Goal: Obtain resource: Download file/media

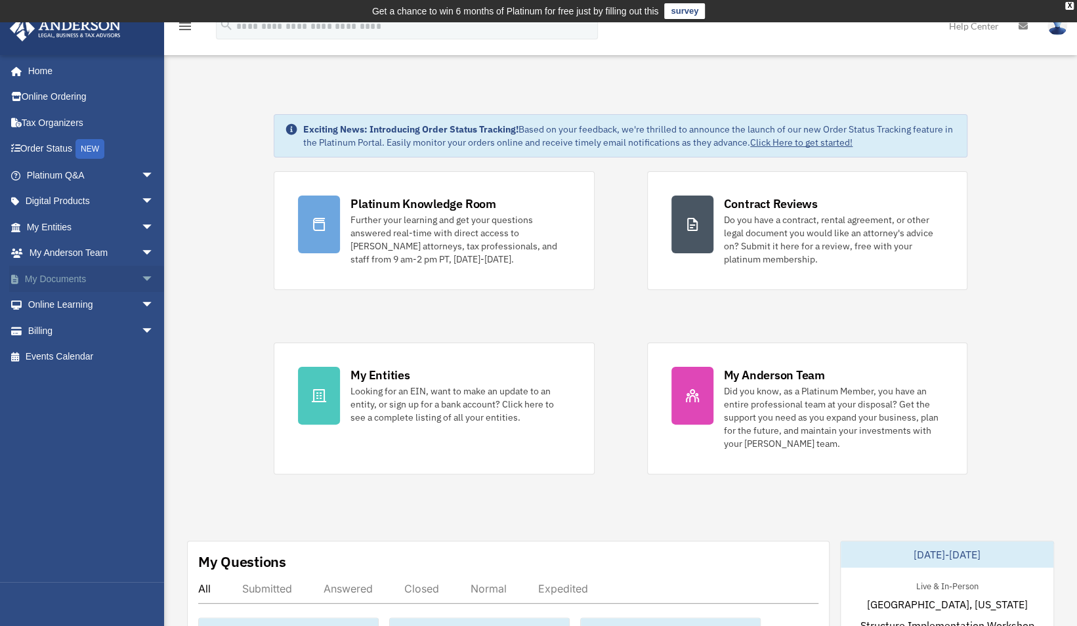
click at [74, 273] on link "My Documents arrow_drop_down" at bounding box center [91, 279] width 165 height 26
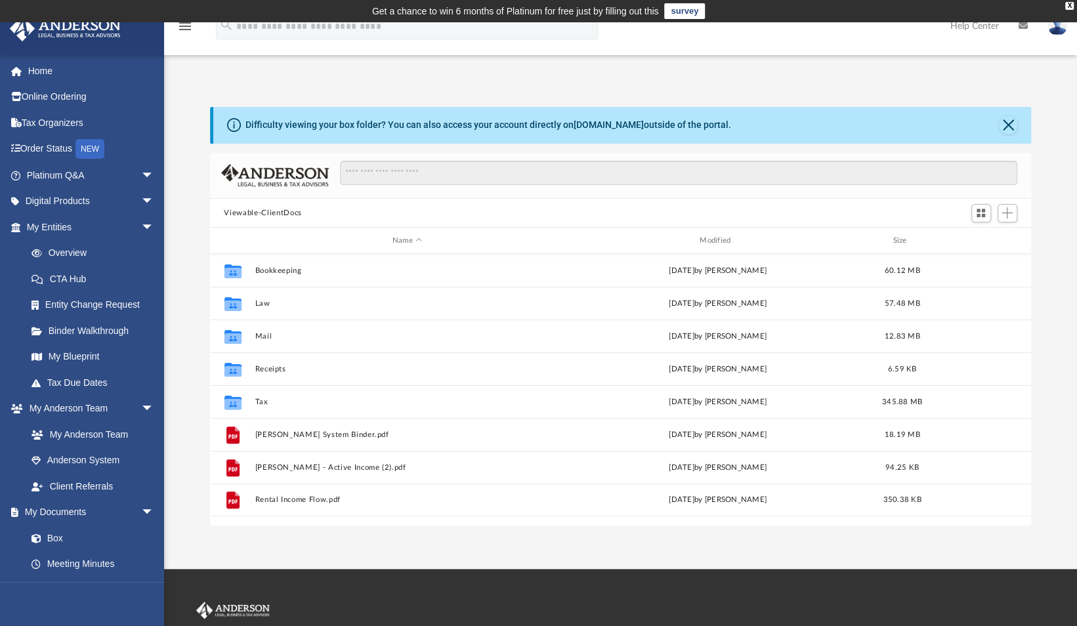
scroll to position [288, 811]
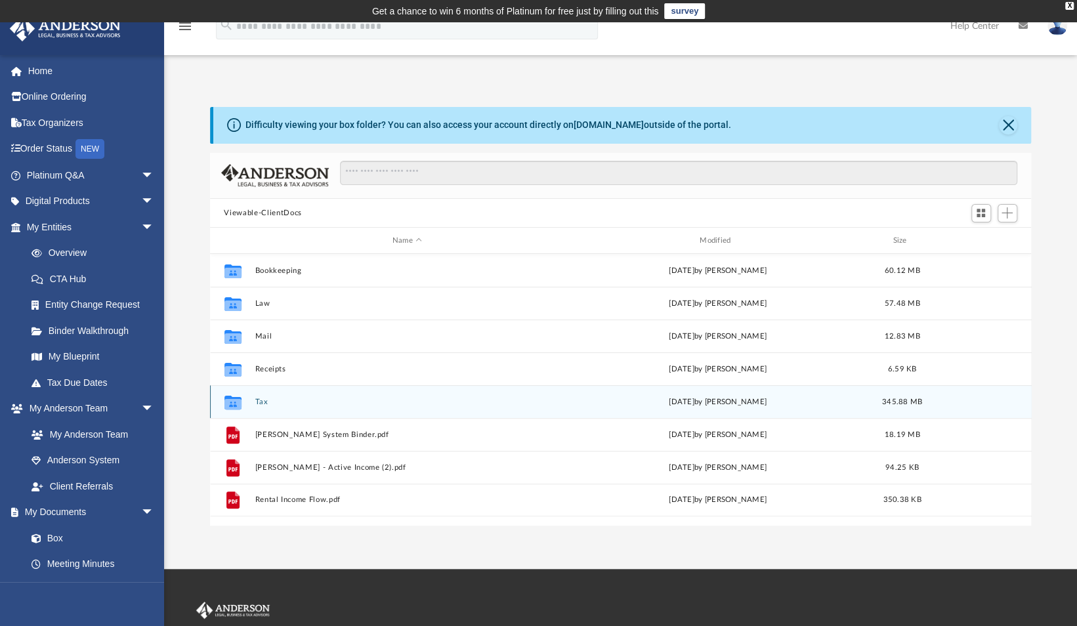
click at [272, 396] on div "Collaborated Folder Tax [DATE] by [PERSON_NAME] 345.88 MB" at bounding box center [620, 401] width 821 height 33
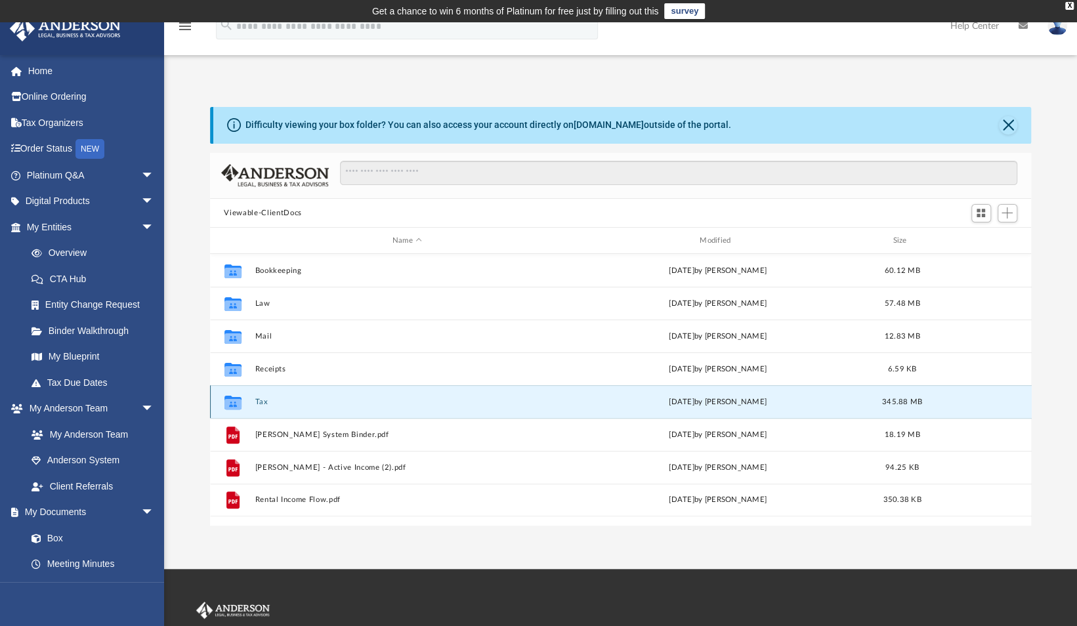
click at [272, 396] on div "Collaborated Folder Tax [DATE] by [PERSON_NAME] 345.88 MB" at bounding box center [620, 401] width 821 height 33
click at [264, 398] on button "Tax" at bounding box center [407, 402] width 304 height 9
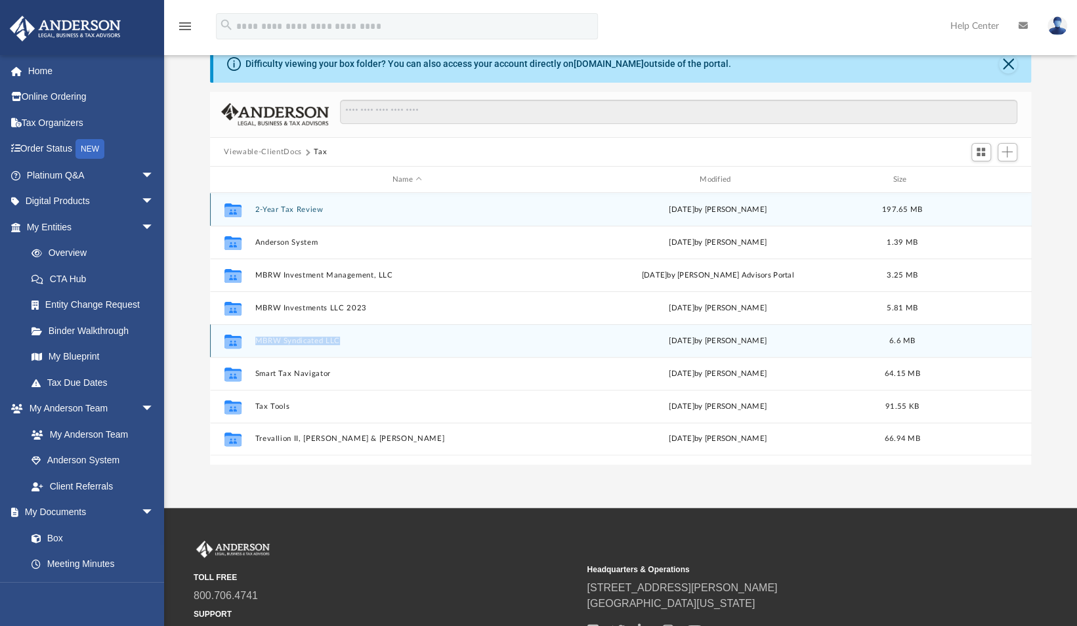
scroll to position [47, 0]
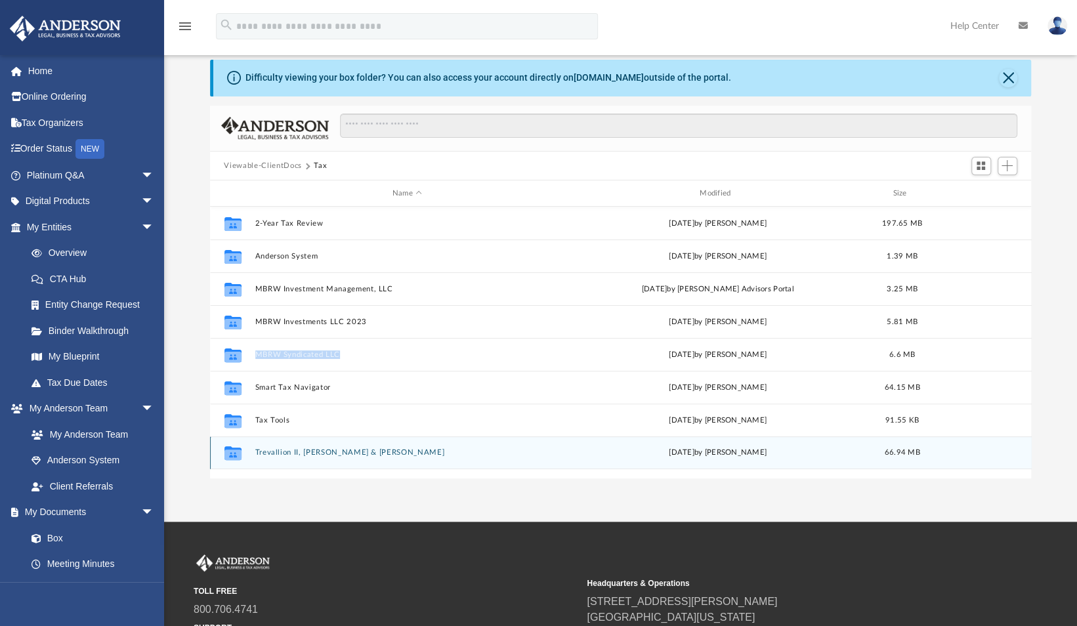
click at [310, 451] on button "Trevallion II, [PERSON_NAME] & [PERSON_NAME]" at bounding box center [407, 453] width 304 height 9
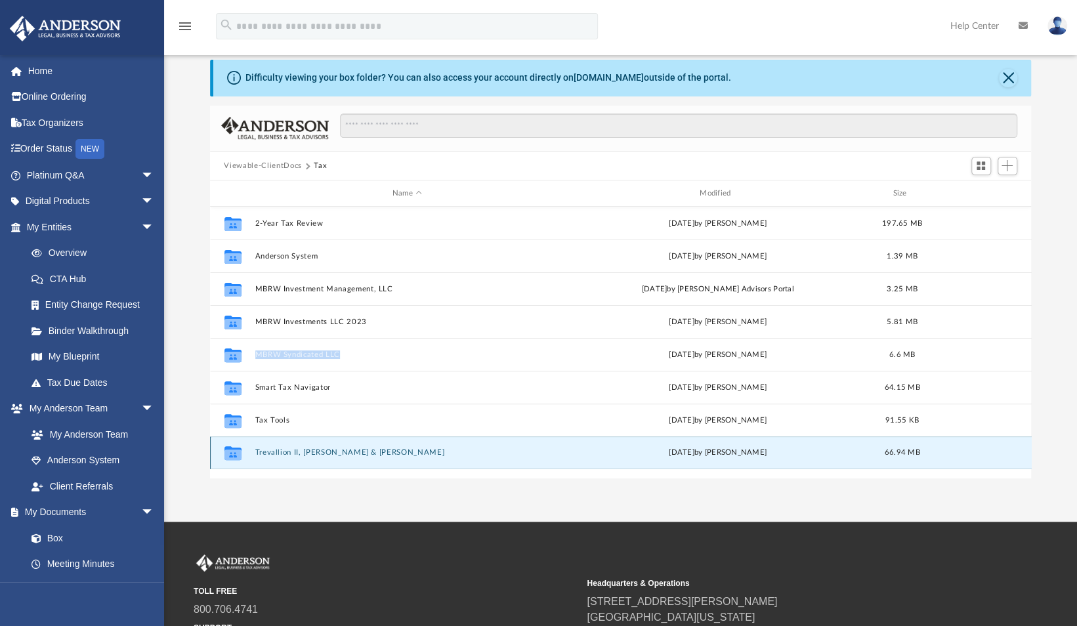
click at [310, 451] on button "Trevallion II, [PERSON_NAME] & [PERSON_NAME]" at bounding box center [407, 453] width 304 height 9
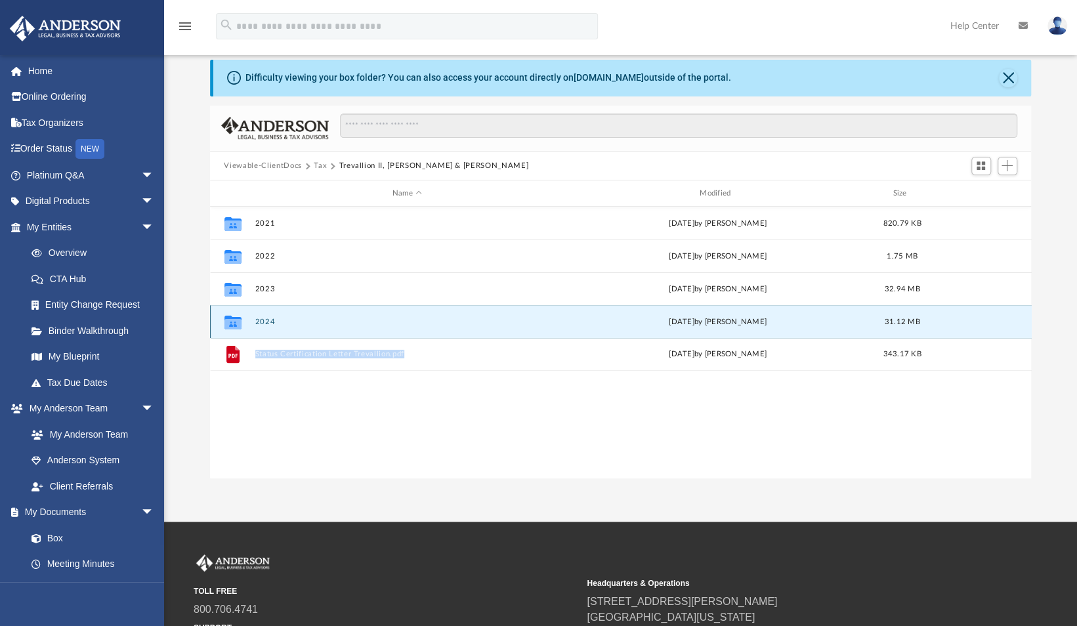
click at [262, 318] on button "2024" at bounding box center [407, 322] width 304 height 9
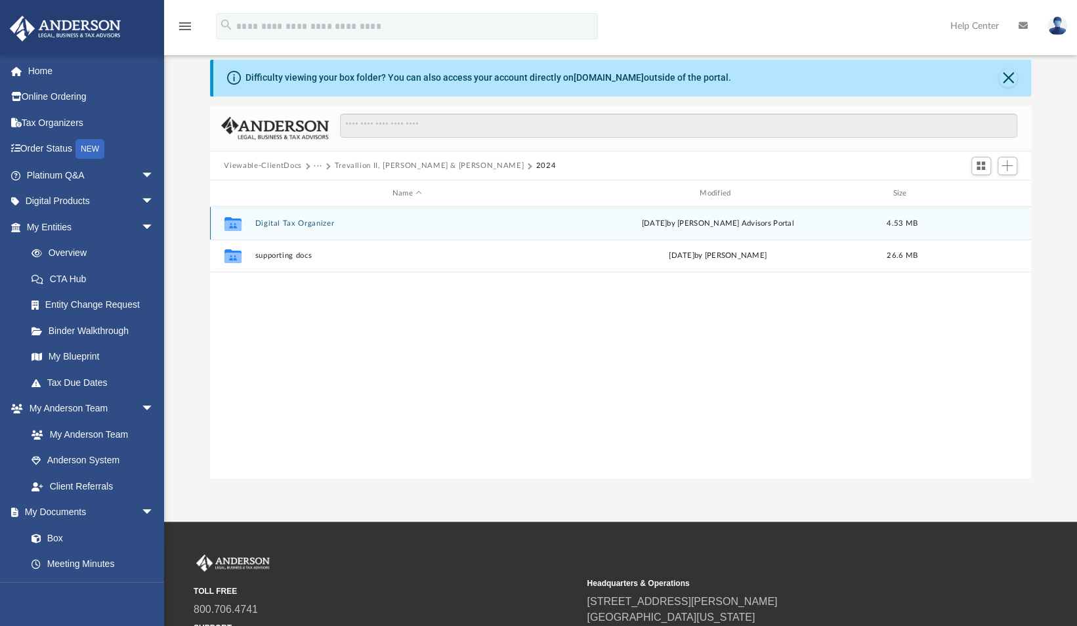
click at [320, 222] on button "Digital Tax Organizer" at bounding box center [407, 223] width 304 height 9
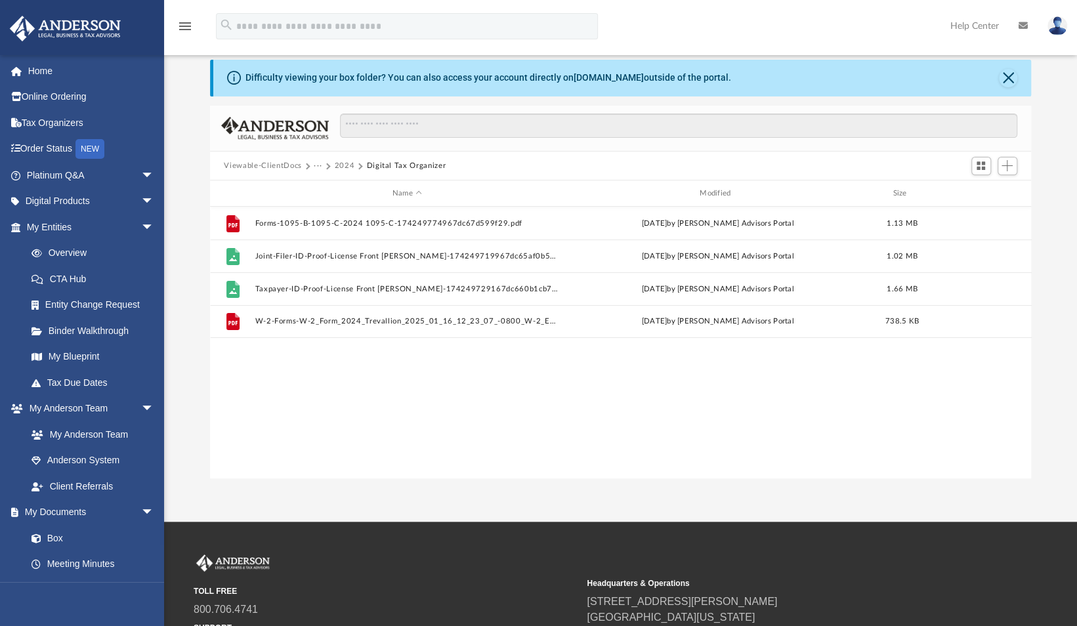
click at [344, 164] on button "2024" at bounding box center [344, 166] width 20 height 12
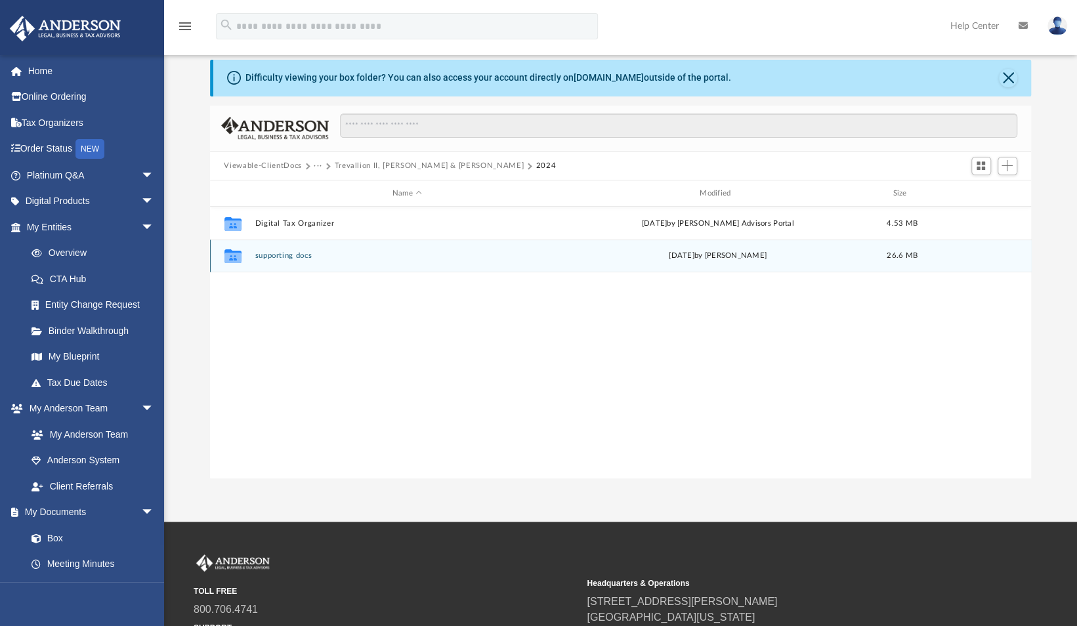
click at [311, 253] on button "supporting docs" at bounding box center [407, 256] width 304 height 9
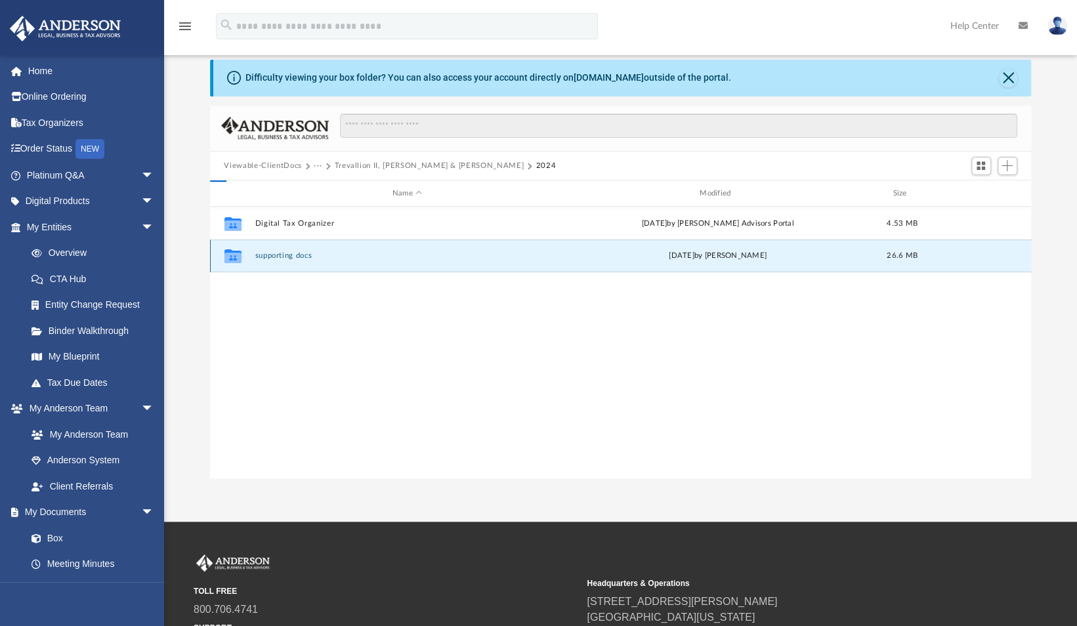
click at [311, 253] on button "supporting docs" at bounding box center [407, 256] width 304 height 9
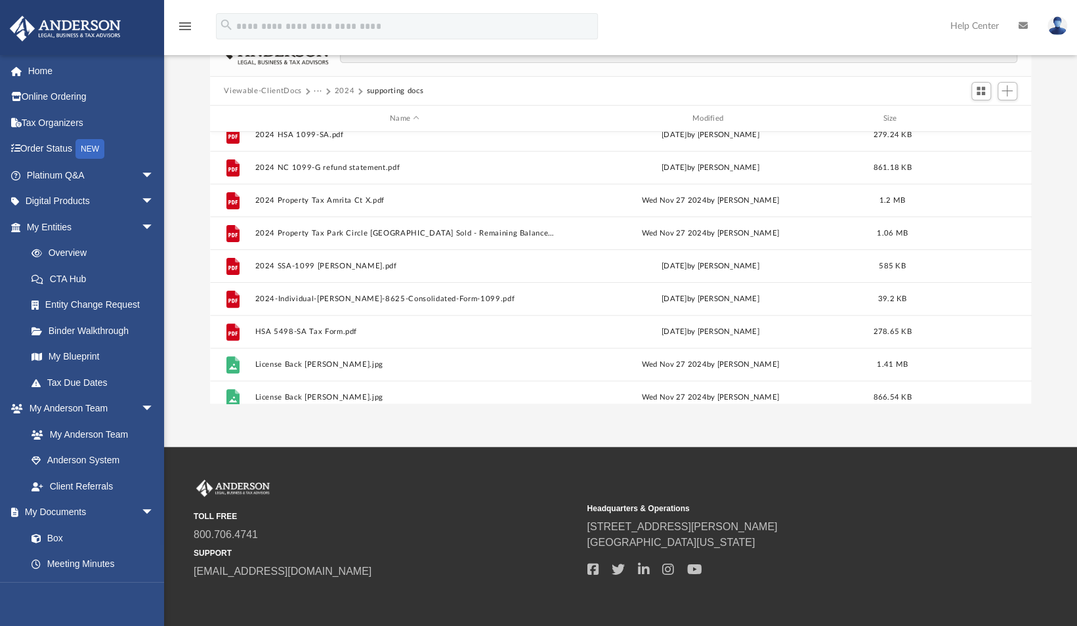
scroll to position [5, 0]
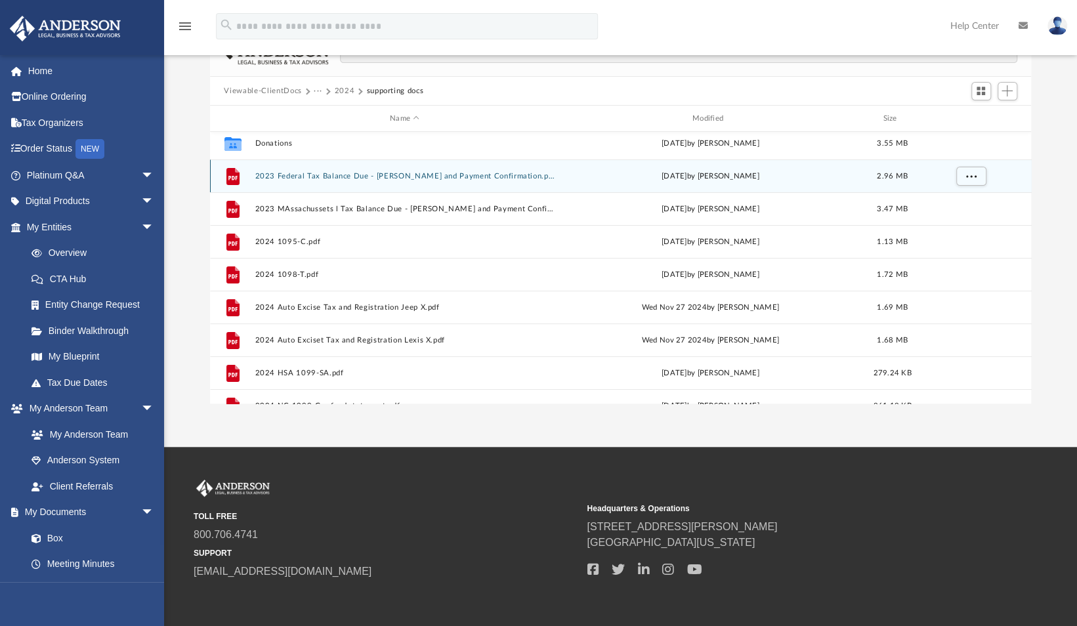
click at [434, 175] on button "2023 Federal Tax Balance Due - [PERSON_NAME] and Payment Confirmation.pdf" at bounding box center [405, 176] width 300 height 9
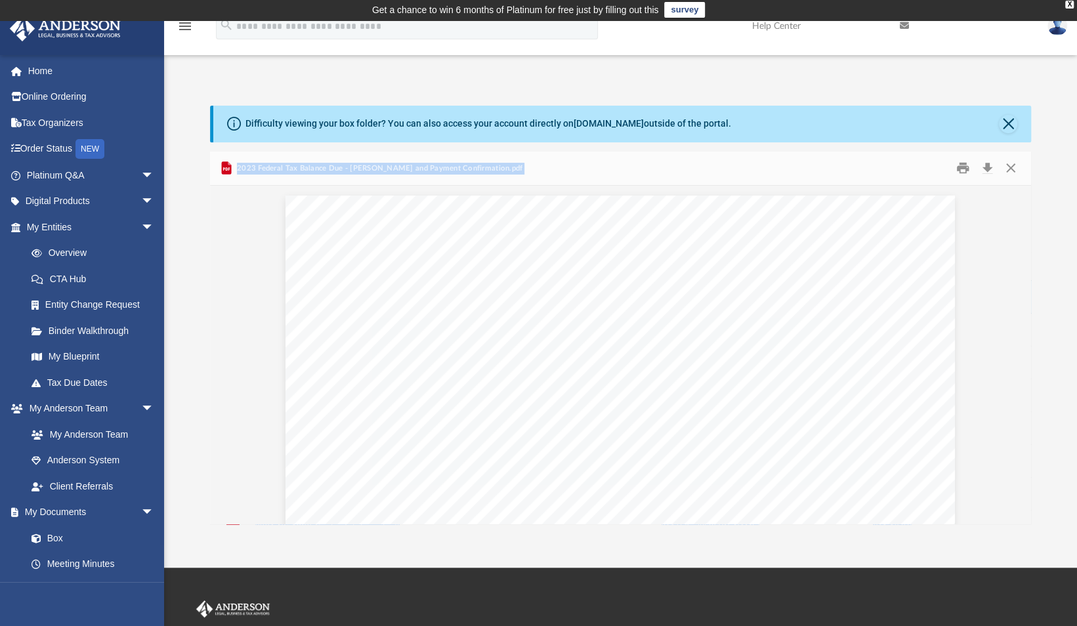
scroll to position [0, 0]
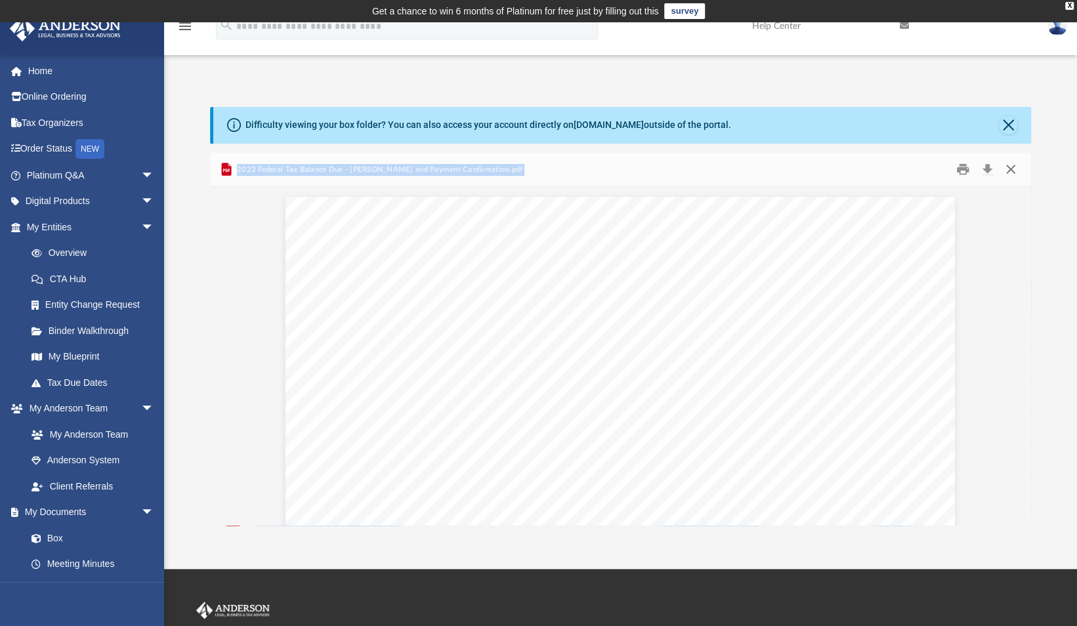
click at [1008, 168] on button "Close" at bounding box center [1011, 169] width 24 height 20
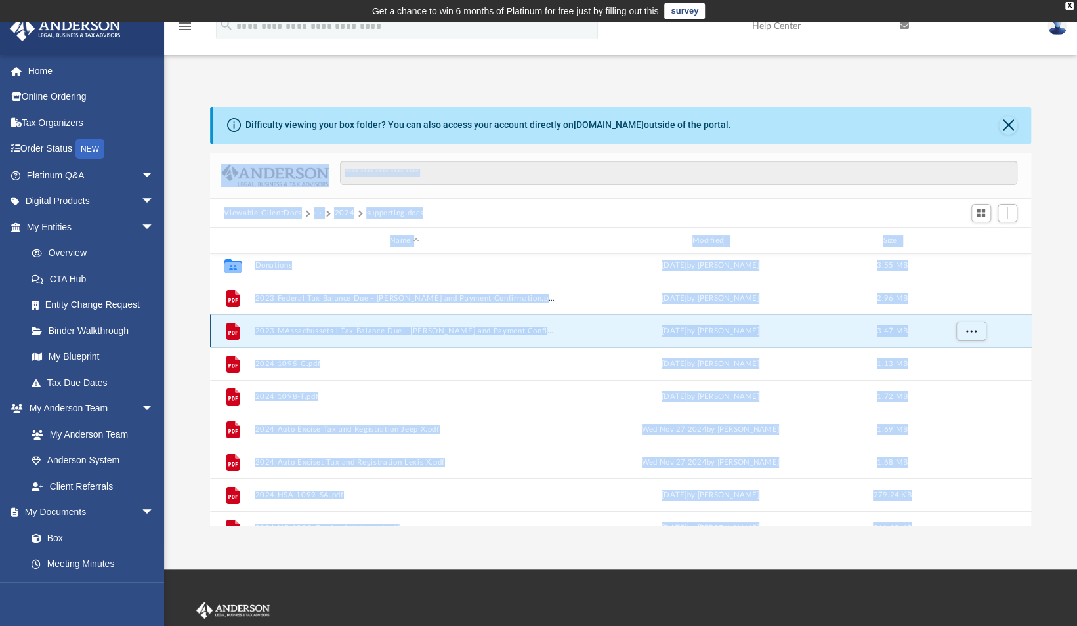
click at [480, 333] on button "2023 MAssachussets l Tax Balance Due - [PERSON_NAME] and Payment Confirmation.p…" at bounding box center [405, 331] width 300 height 9
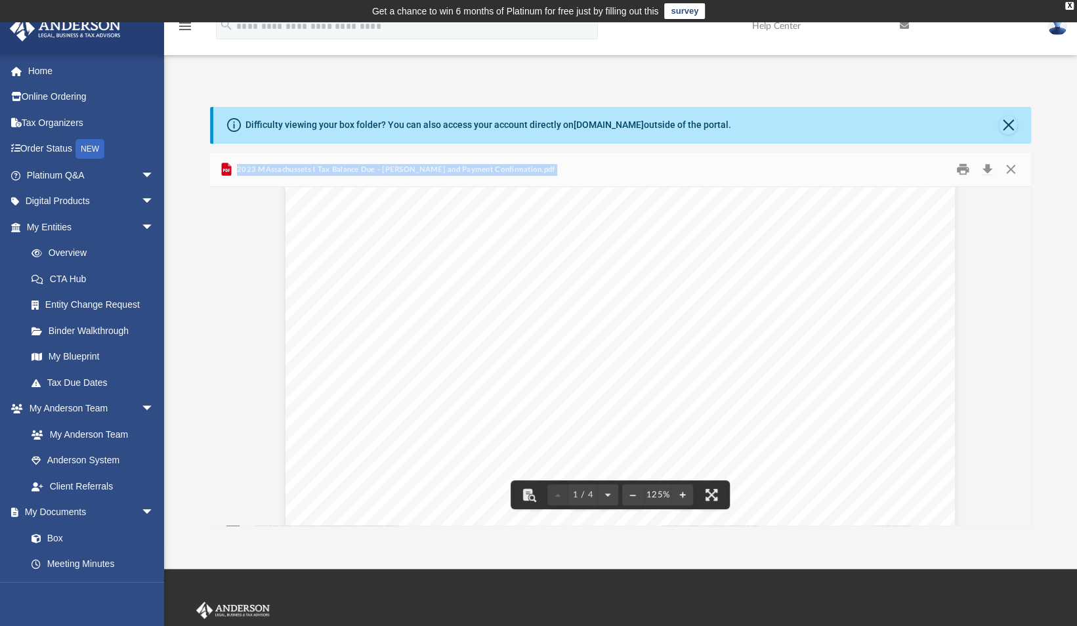
scroll to position [331, 0]
click at [1012, 169] on button "Close" at bounding box center [1011, 169] width 24 height 20
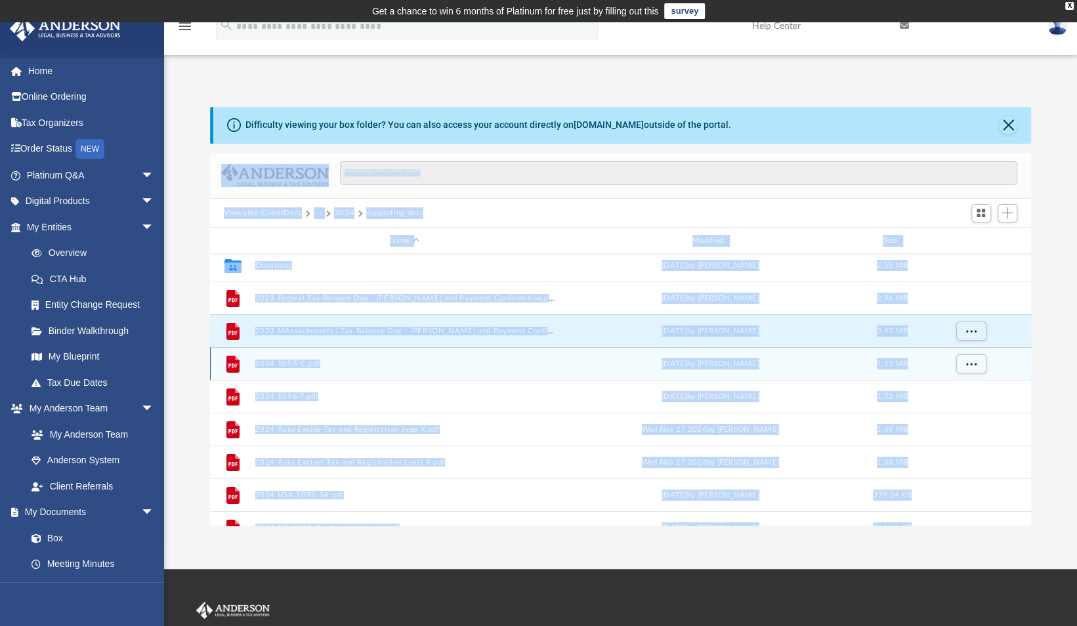
click at [314, 362] on button "2024 1095-C.pdf" at bounding box center [405, 364] width 300 height 9
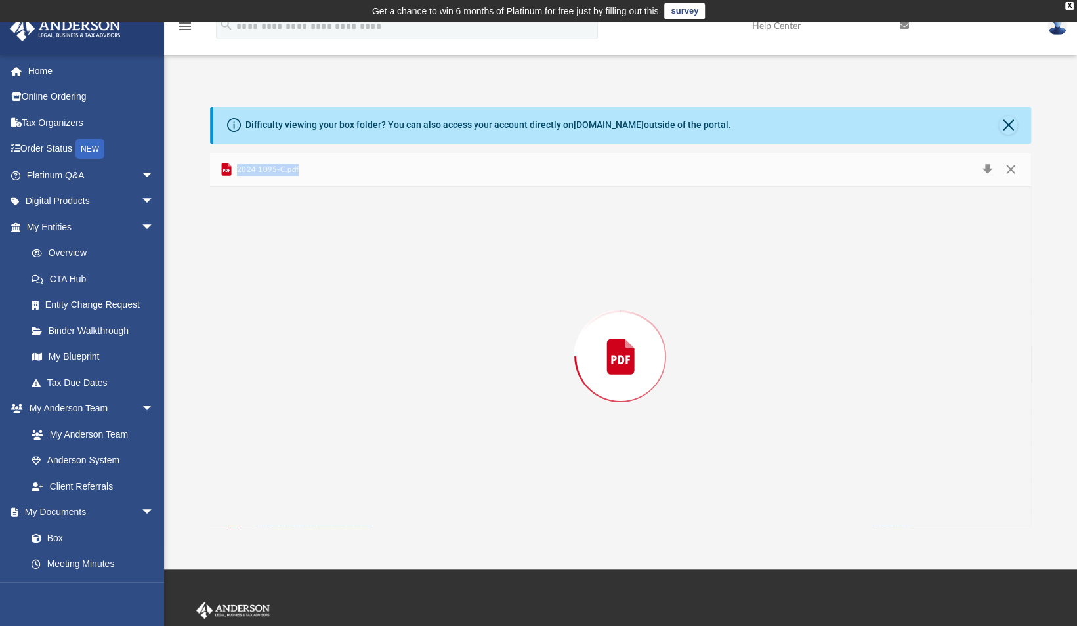
click at [314, 362] on div "Preview" at bounding box center [620, 356] width 821 height 339
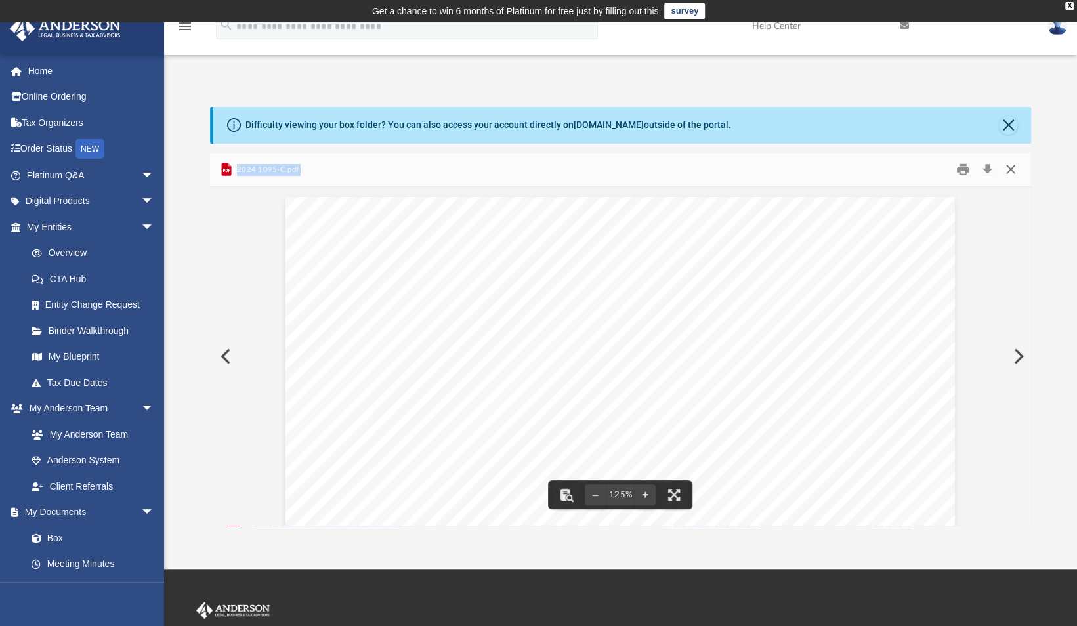
click at [1009, 164] on button "Close" at bounding box center [1011, 169] width 24 height 20
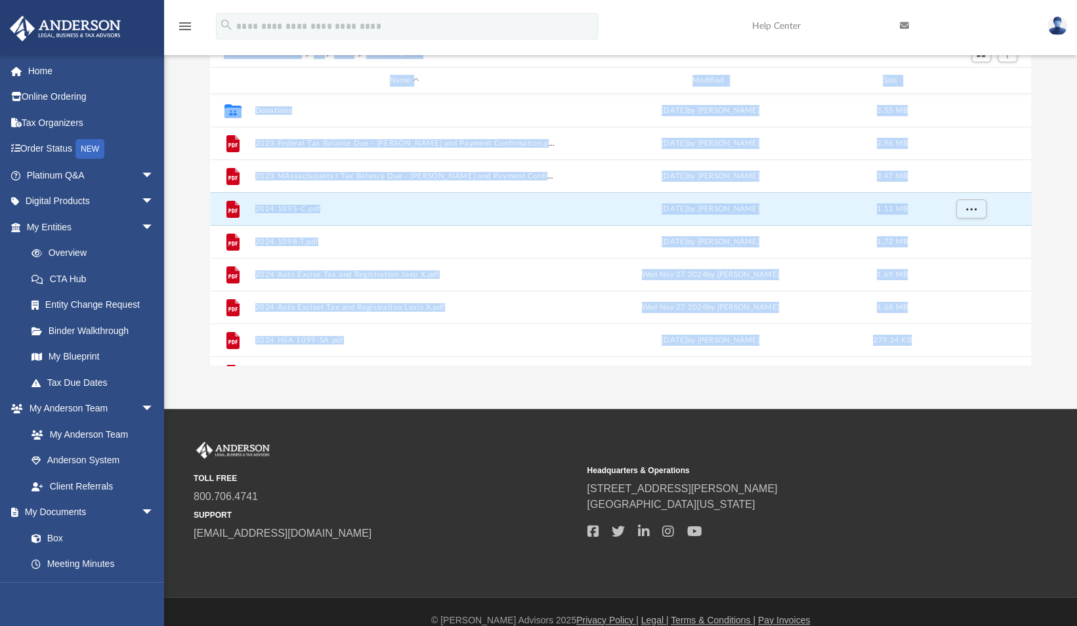
scroll to position [0, 0]
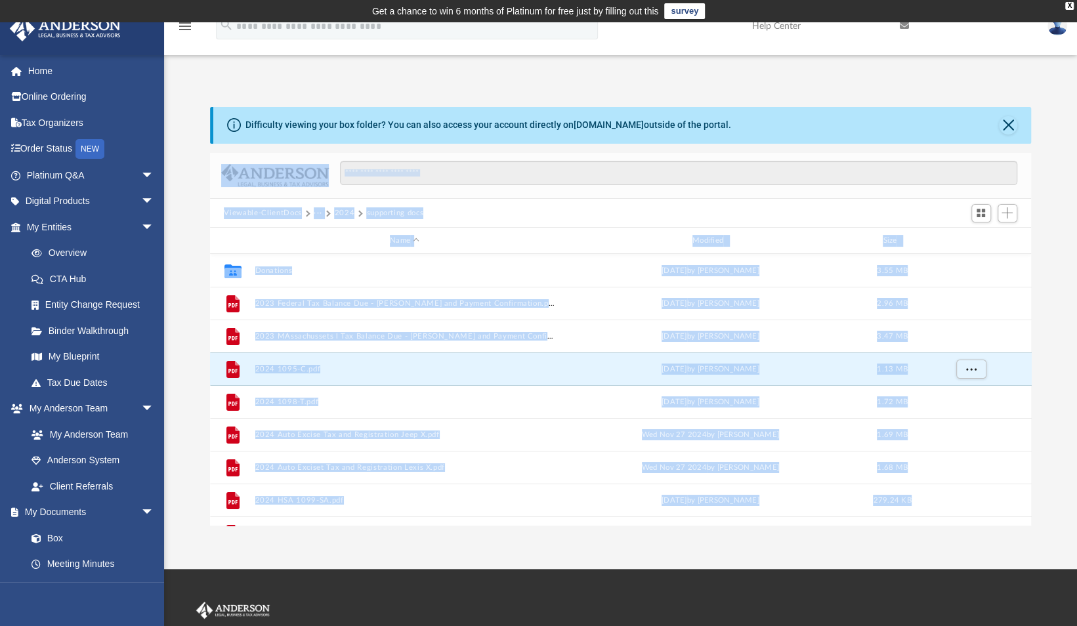
click at [341, 213] on button "2024" at bounding box center [344, 213] width 20 height 12
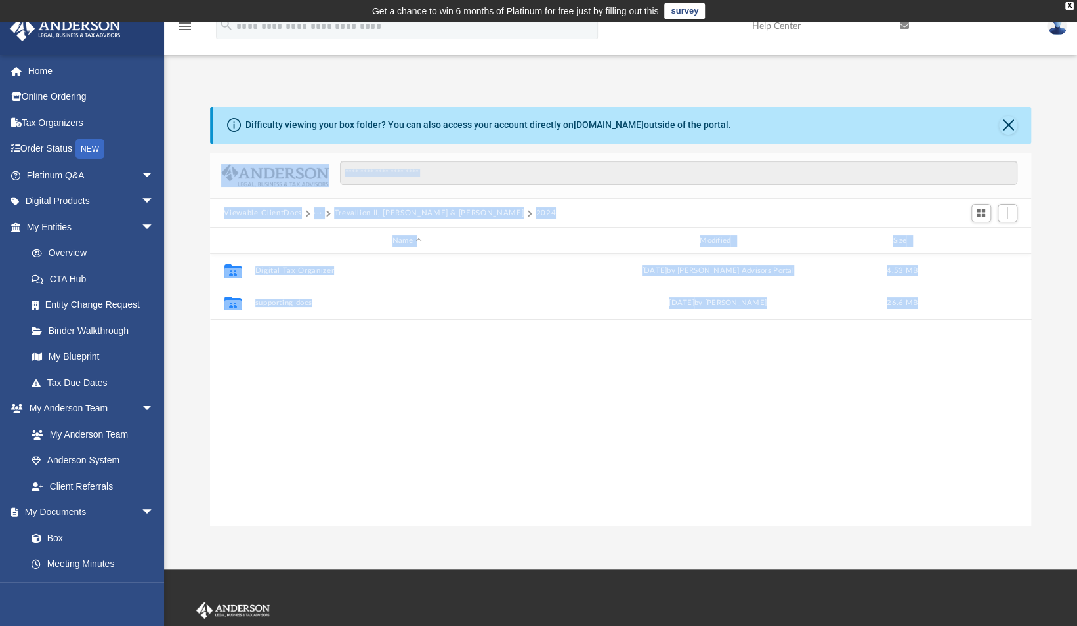
click at [358, 211] on button "Trevallion II, [PERSON_NAME] & [PERSON_NAME]" at bounding box center [429, 213] width 190 height 12
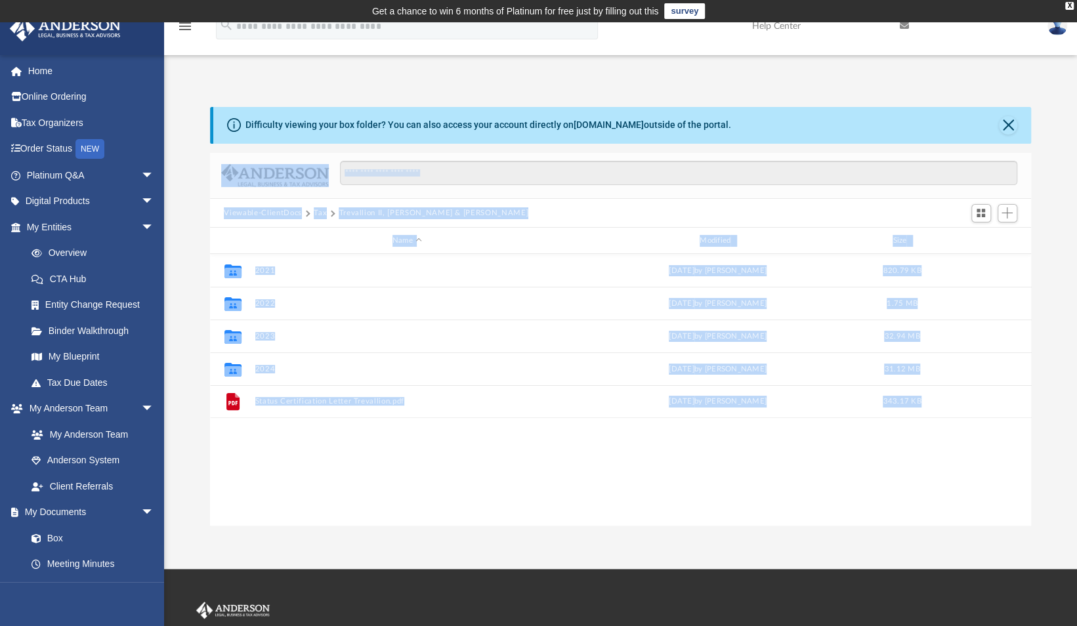
click at [318, 209] on button "Tax" at bounding box center [320, 213] width 13 height 12
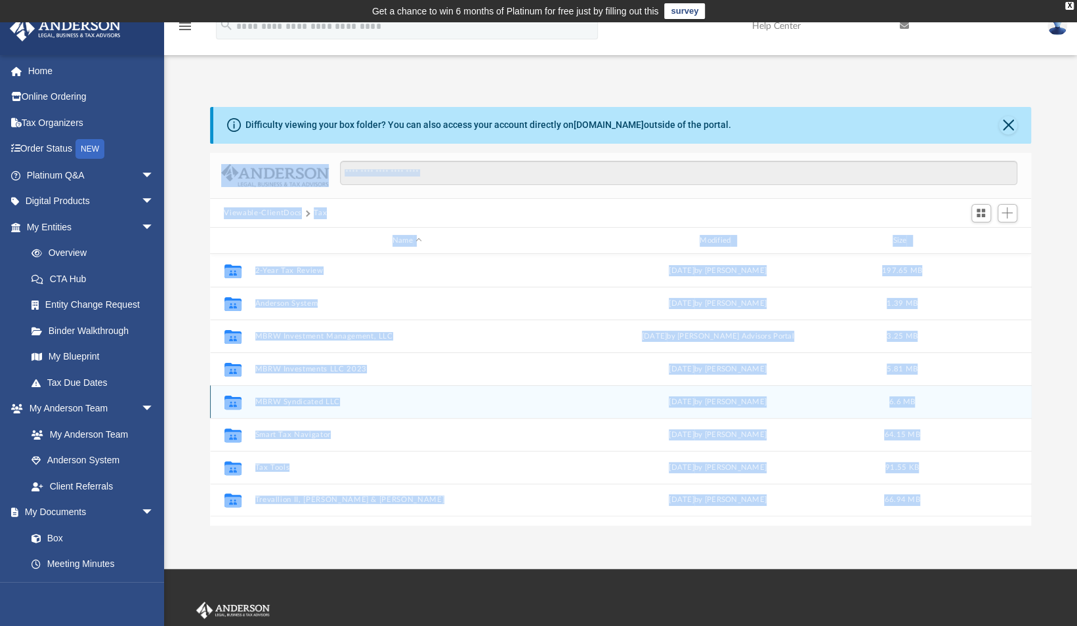
click at [314, 400] on button "MBRW Syndicated LLC" at bounding box center [407, 402] width 304 height 9
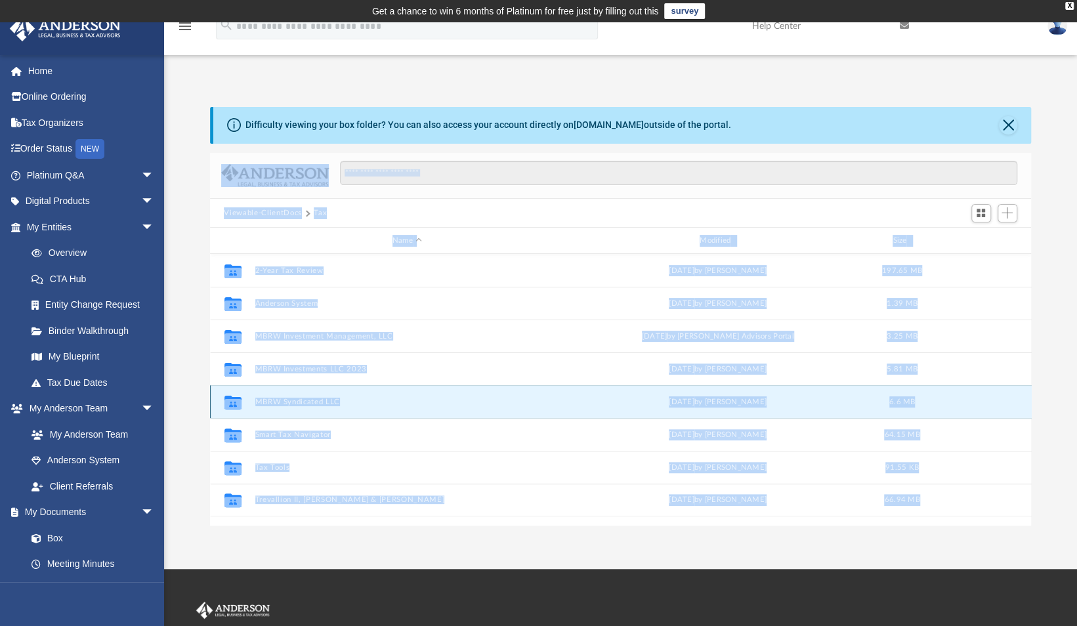
click at [314, 400] on button "MBRW Syndicated LLC" at bounding box center [407, 402] width 304 height 9
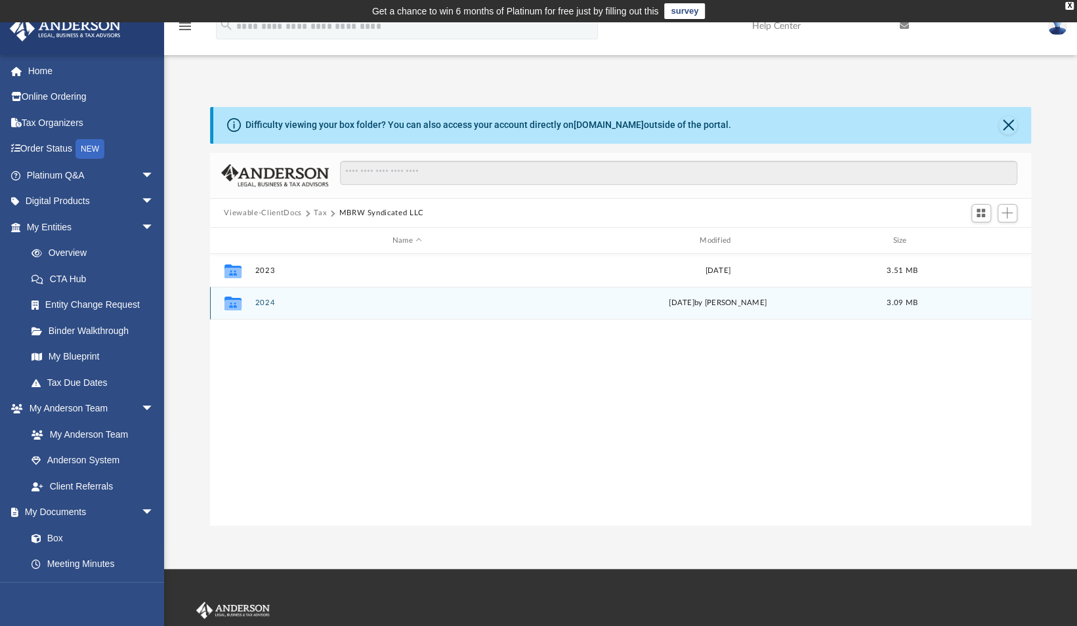
drag, startPoint x: 314, startPoint y: 400, endPoint x: 344, endPoint y: 298, distance: 105.9
click at [344, 298] on div "Collaborated Folder 2024 [DATE] by [PERSON_NAME] 3.09 MB" at bounding box center [620, 303] width 821 height 33
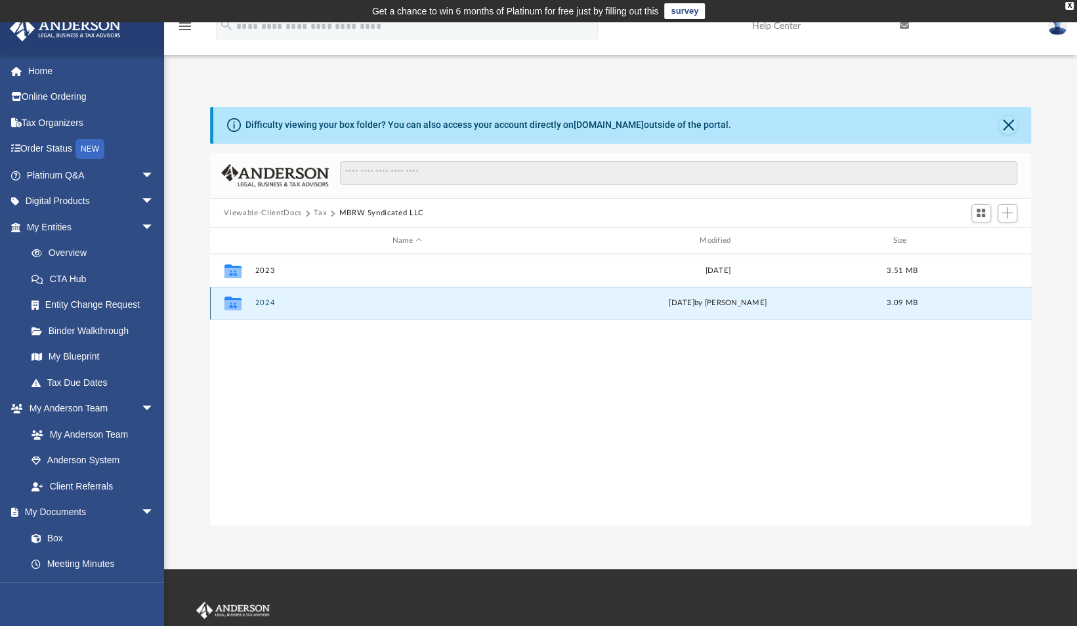
click at [344, 298] on div "Collaborated Folder 2024 [DATE] by [PERSON_NAME] 3.09 MB" at bounding box center [620, 303] width 821 height 33
click at [261, 299] on button "2024" at bounding box center [407, 303] width 304 height 9
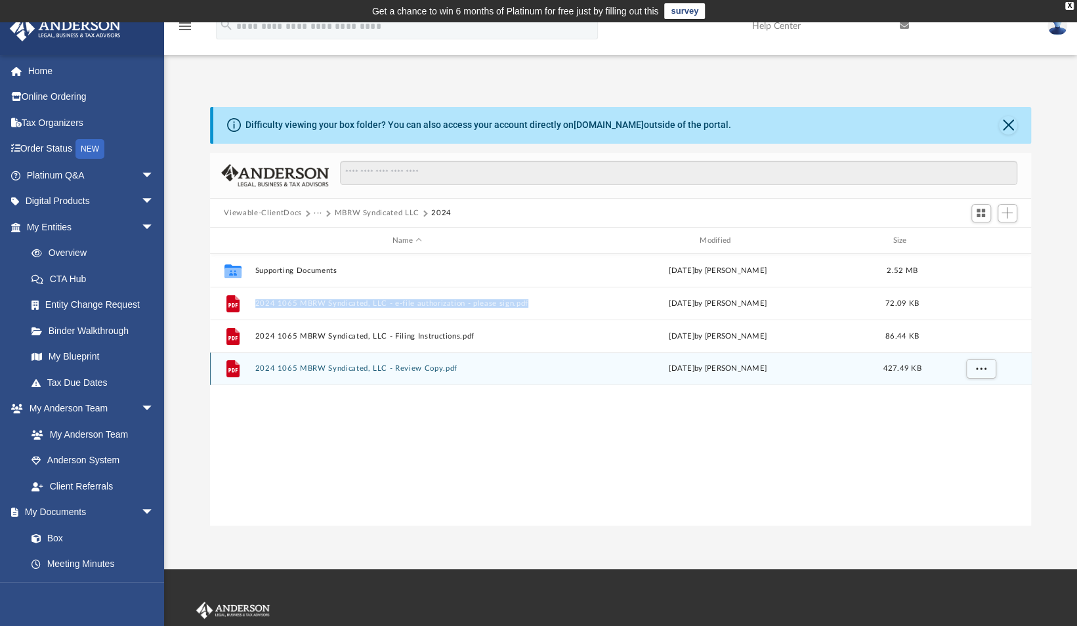
click at [369, 371] on button "2024 1065 MBRW Syndicated, LLC - Review Copy.pdf" at bounding box center [407, 369] width 304 height 9
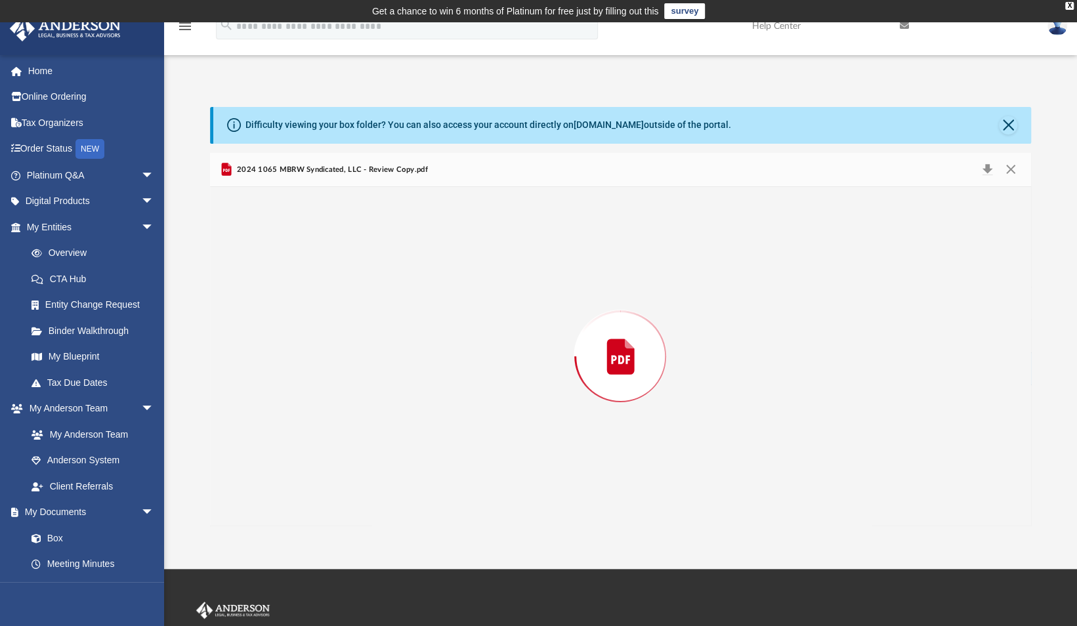
click at [369, 371] on div "Preview" at bounding box center [620, 356] width 821 height 339
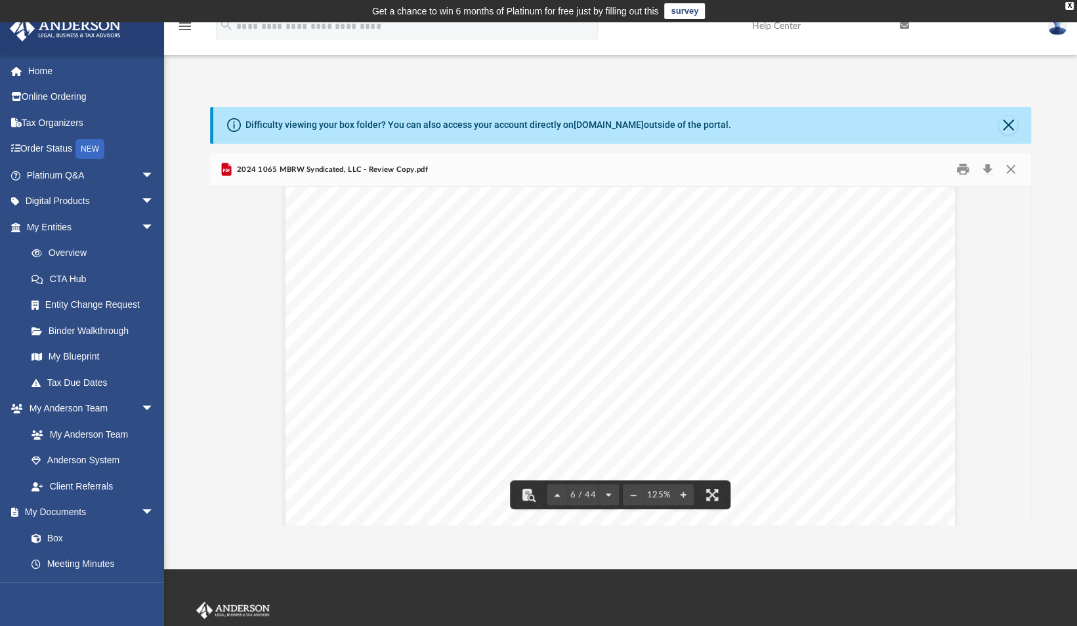
scroll to position [4625, 0]
click at [906, 493] on span "-45,398." at bounding box center [883, 494] width 62 height 10
click at [987, 169] on button "Download" at bounding box center [988, 169] width 24 height 20
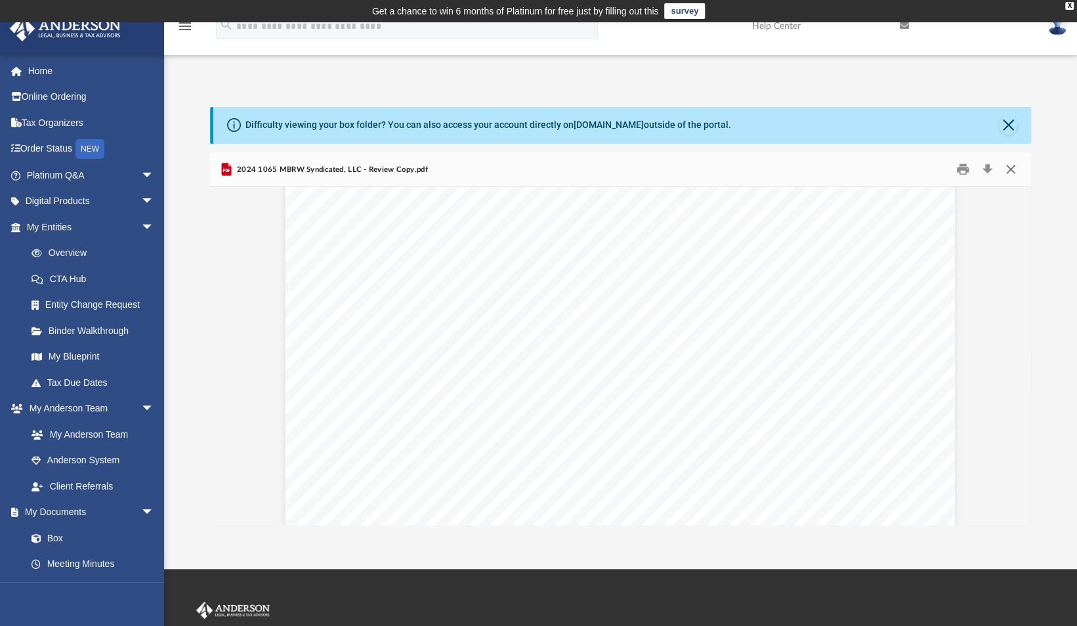
click at [1010, 165] on button "Close" at bounding box center [1011, 169] width 24 height 20
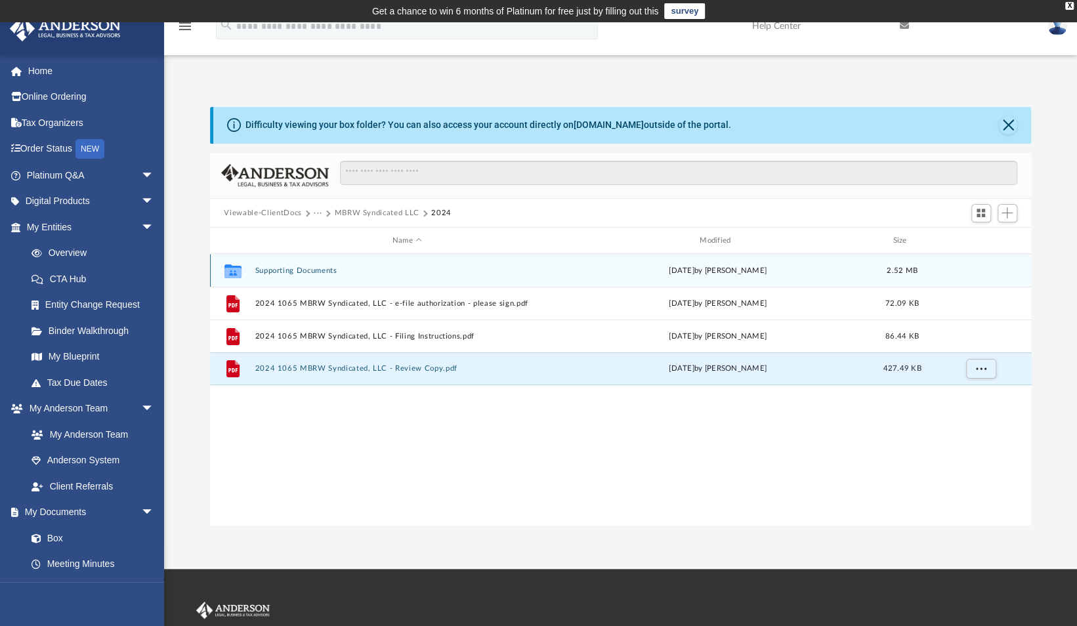
click at [320, 270] on button "Supporting Documents" at bounding box center [407, 270] width 304 height 9
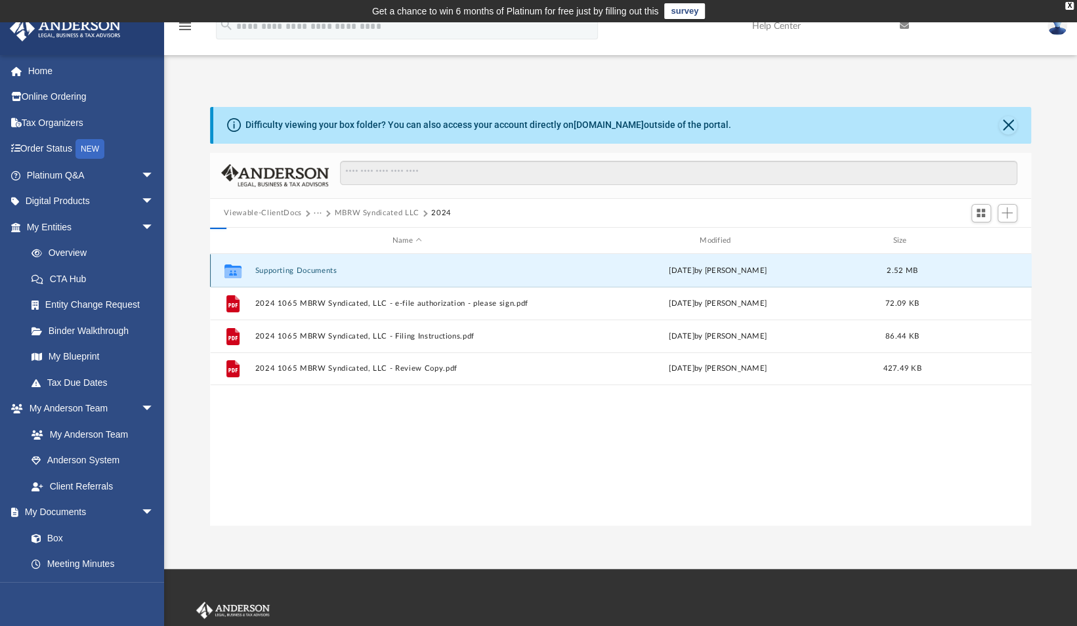
click at [320, 270] on button "Supporting Documents" at bounding box center [407, 270] width 304 height 9
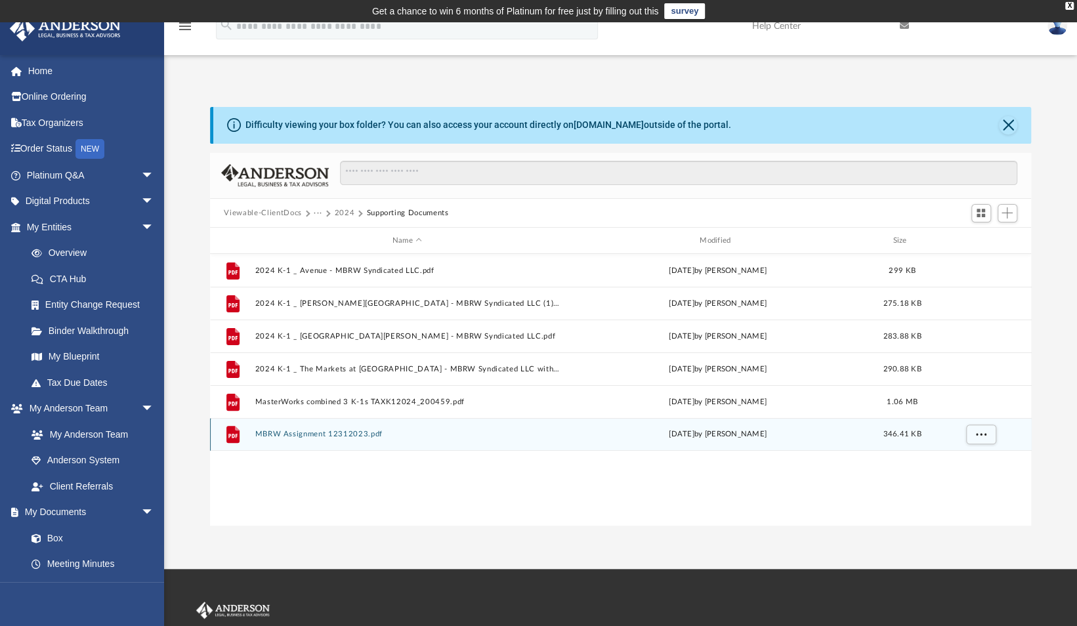
click at [338, 436] on button "MBRW Assignment 12312023.pdf" at bounding box center [407, 434] width 304 height 9
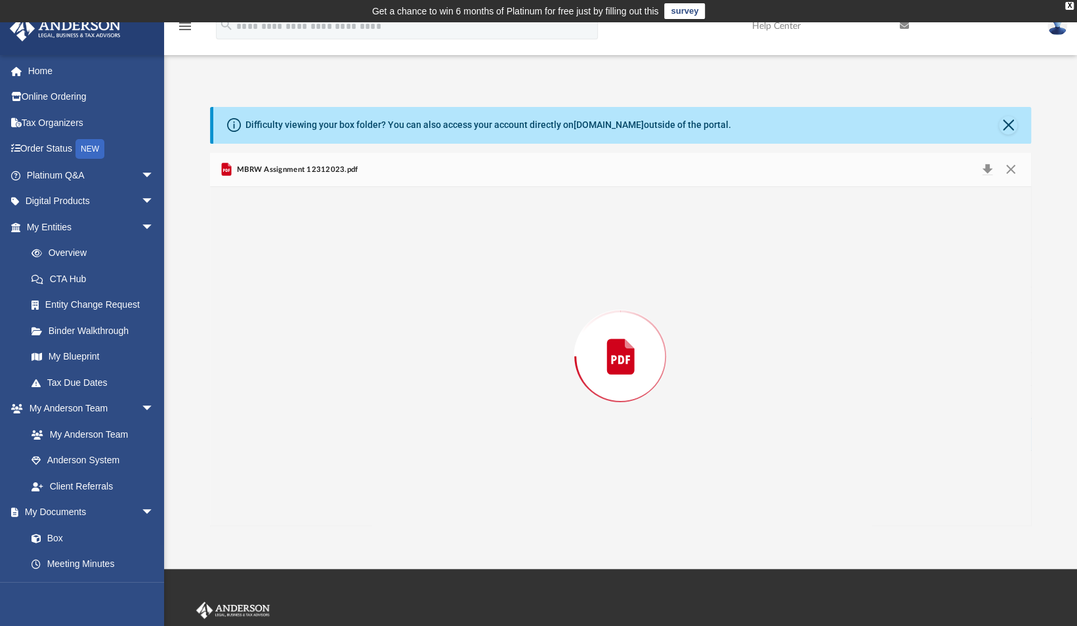
click at [338, 436] on div "Preview" at bounding box center [620, 356] width 821 height 339
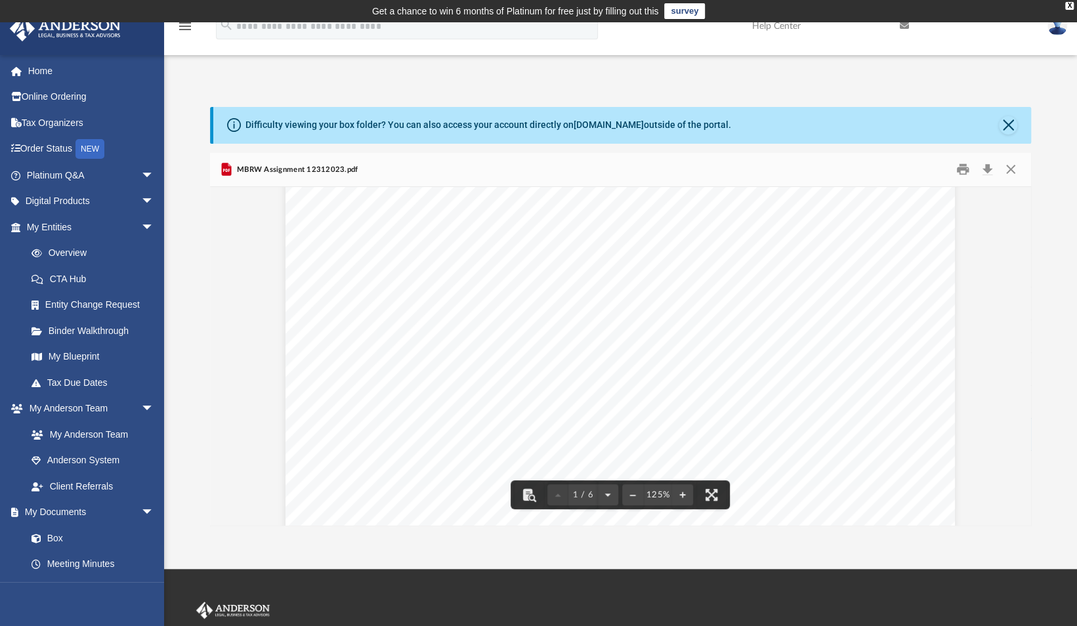
scroll to position [472, 0]
click at [1008, 163] on button "Close" at bounding box center [1011, 169] width 24 height 20
